Goal: Navigation & Orientation: Find specific page/section

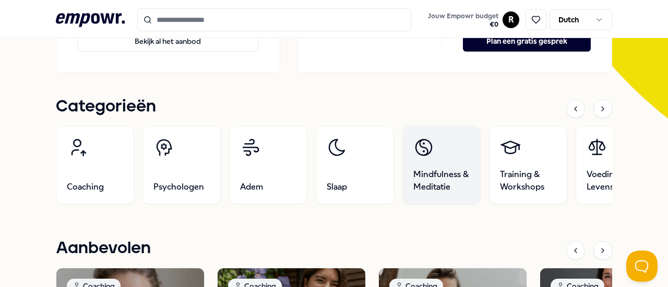
scroll to position [275, 0]
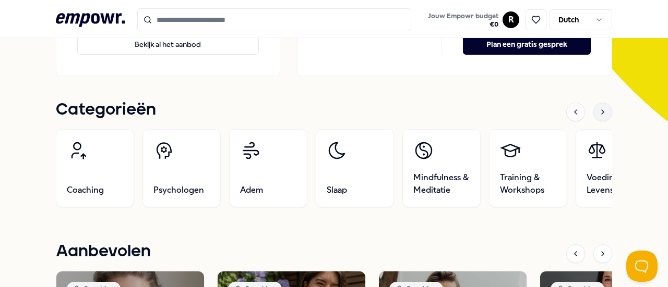
click at [597, 118] on div at bounding box center [602, 112] width 19 height 19
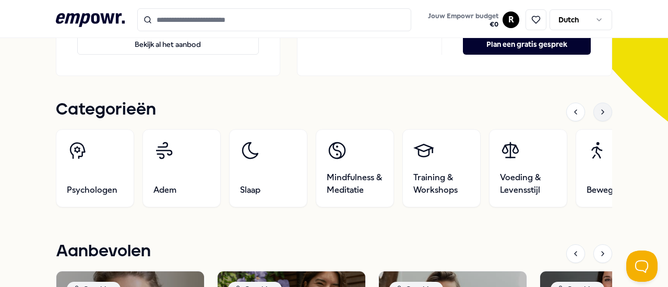
click at [597, 118] on div at bounding box center [602, 112] width 19 height 19
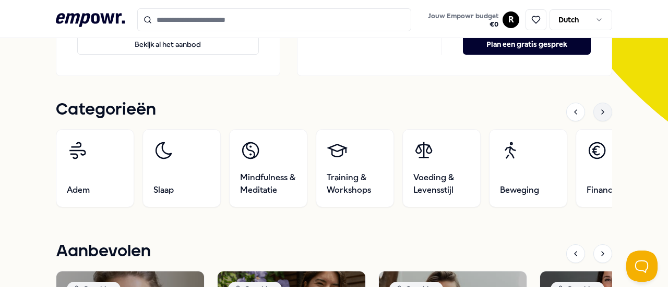
click at [597, 118] on div at bounding box center [602, 112] width 19 height 19
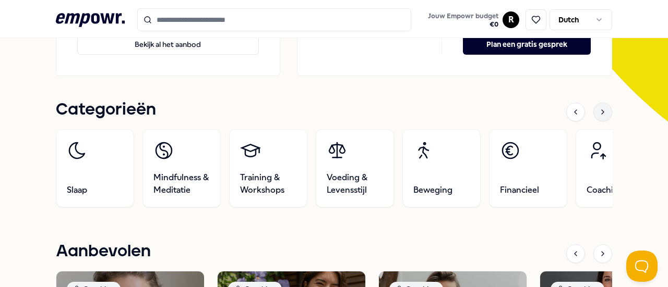
click at [597, 118] on div at bounding box center [602, 112] width 19 height 19
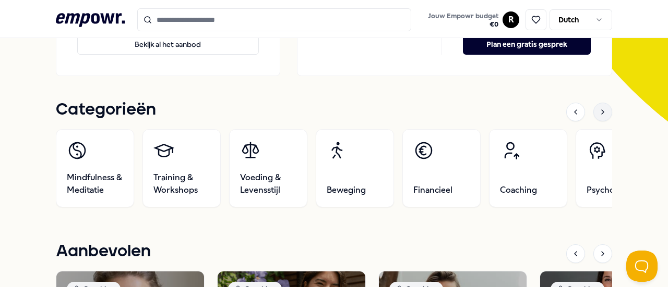
click at [597, 118] on div at bounding box center [602, 112] width 19 height 19
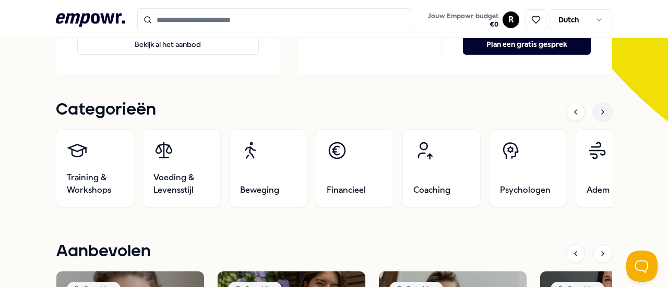
click at [597, 118] on div at bounding box center [602, 112] width 19 height 19
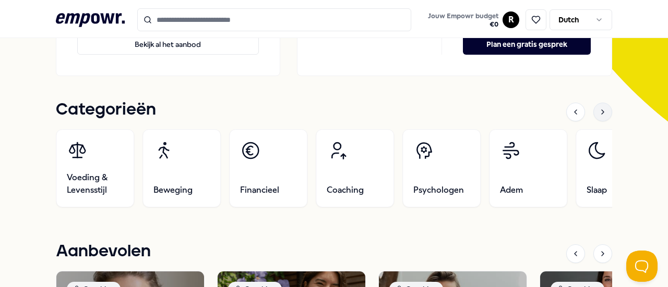
click at [597, 118] on div at bounding box center [602, 112] width 19 height 19
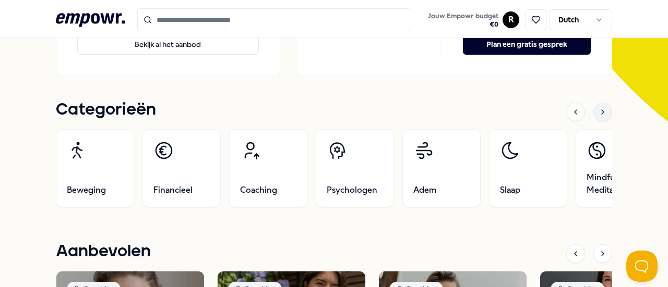
click at [597, 118] on div at bounding box center [602, 112] width 19 height 19
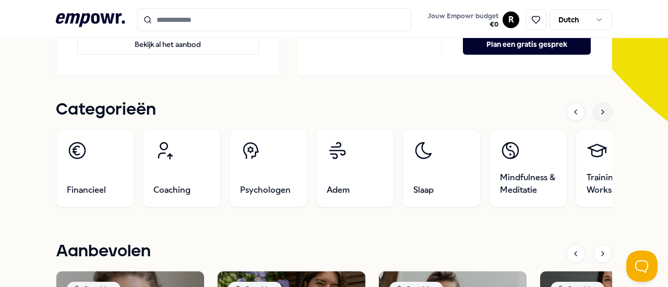
click at [597, 118] on div at bounding box center [602, 112] width 19 height 19
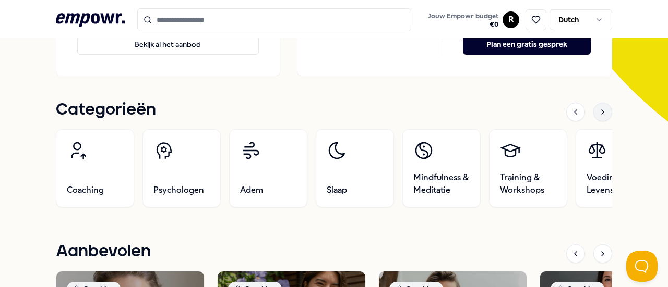
click at [597, 118] on div at bounding box center [602, 112] width 19 height 19
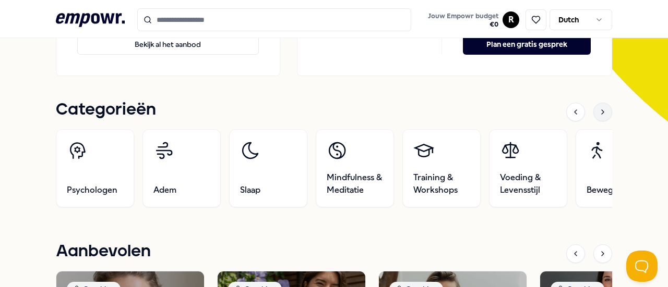
click at [597, 118] on div at bounding box center [602, 112] width 19 height 19
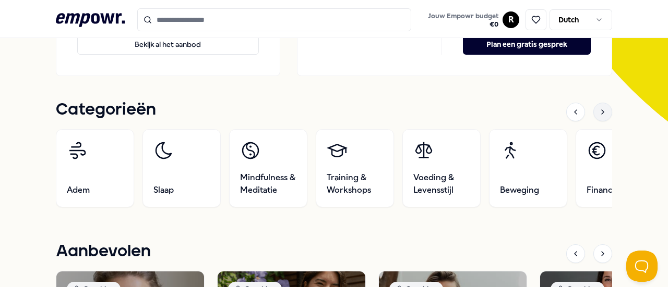
click at [597, 118] on div at bounding box center [602, 112] width 19 height 19
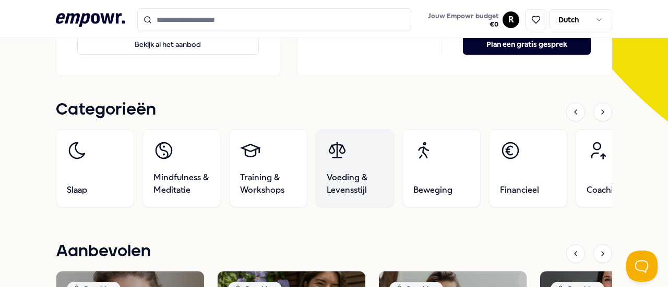
click at [363, 189] on span "Voeding & Levensstijl" at bounding box center [355, 184] width 56 height 25
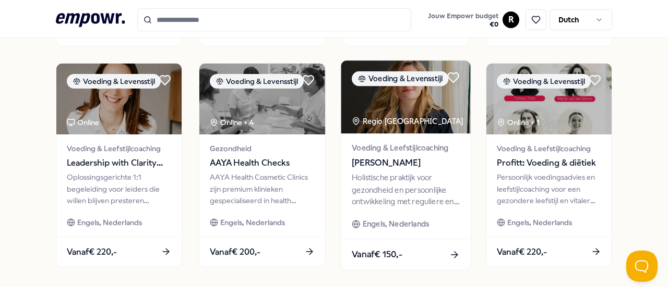
scroll to position [605, 0]
